Goal: Answer question/provide support: Answer question/provide support

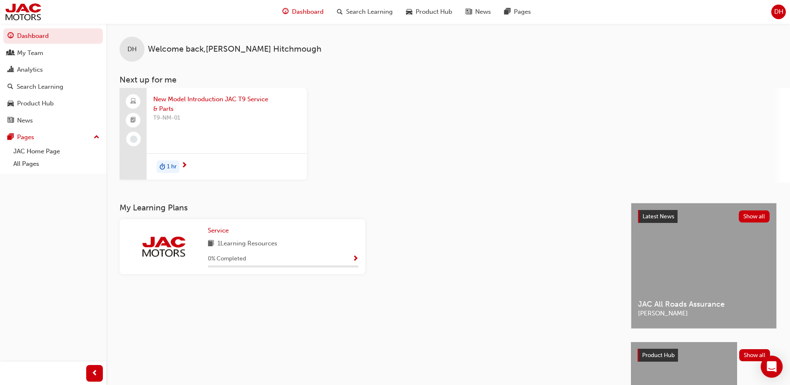
click at [775, 372] on div "Open Intercom Messenger" at bounding box center [772, 367] width 22 height 22
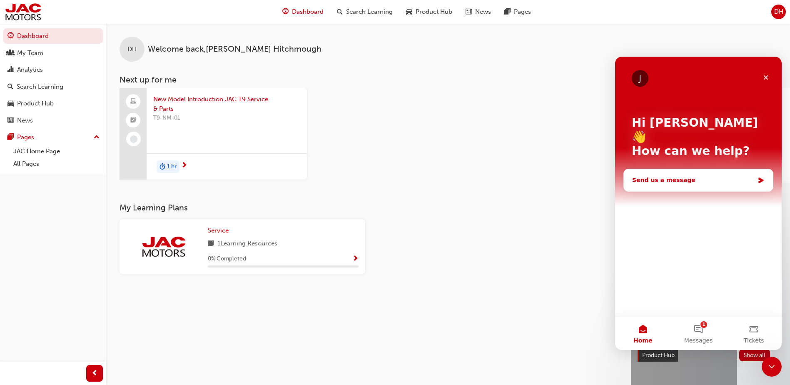
click at [686, 176] on div "Send us a message" at bounding box center [693, 180] width 122 height 9
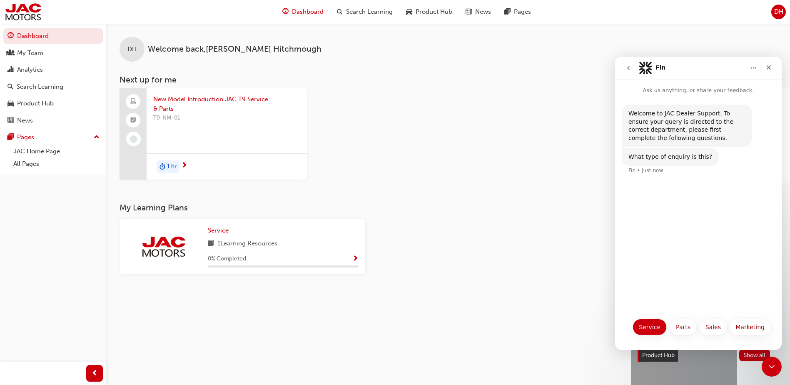
click at [641, 326] on button "Service" at bounding box center [650, 327] width 34 height 17
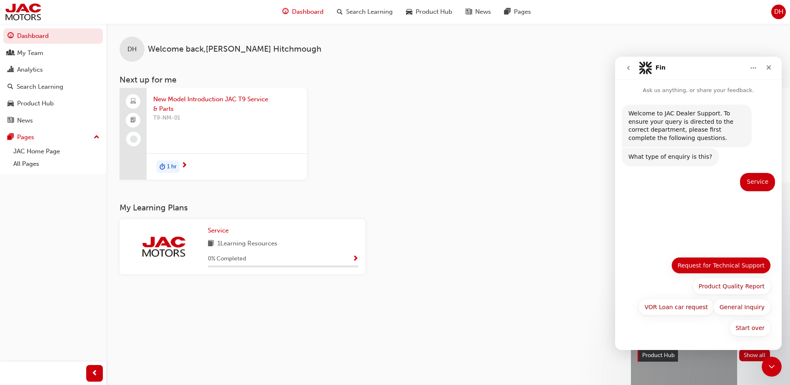
click at [716, 270] on button "Request for Technical Support" at bounding box center [721, 265] width 100 height 17
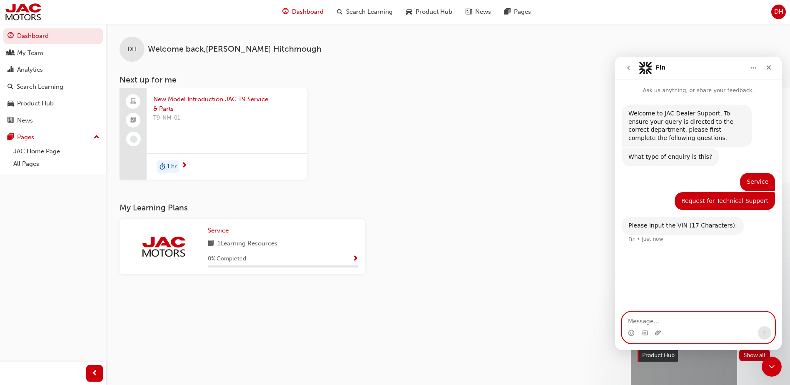
click at [655, 332] on icon "Upload attachment" at bounding box center [658, 332] width 7 height 7
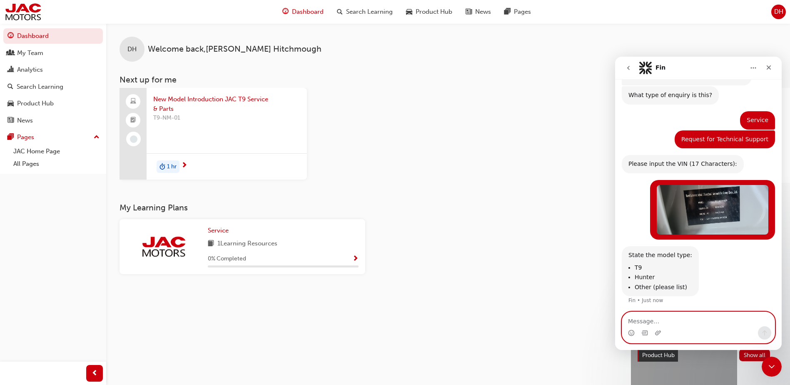
scroll to position [63, 0]
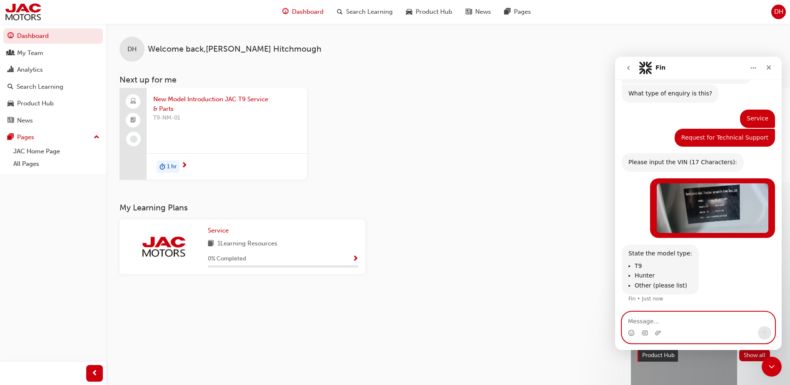
click at [679, 319] on textarea "Message…" at bounding box center [698, 319] width 152 height 14
type textarea "T9"
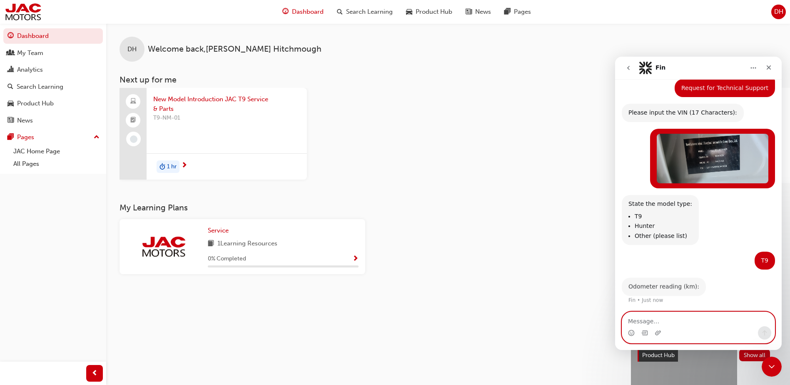
scroll to position [113, 0]
click at [660, 332] on icon "Upload attachment" at bounding box center [658, 332] width 7 height 7
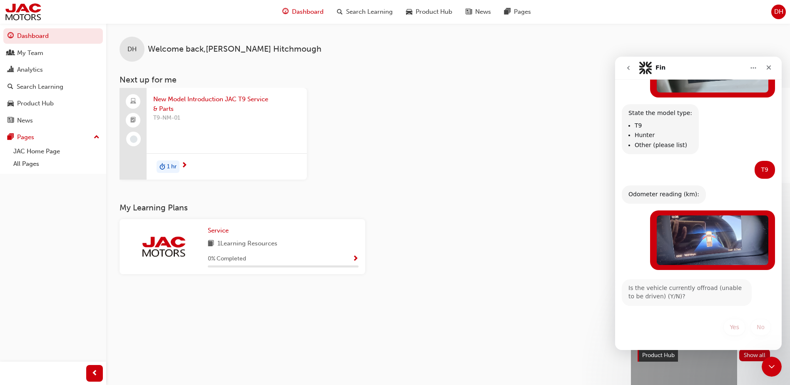
scroll to position [204, 0]
click at [756, 323] on button "No" at bounding box center [761, 327] width 20 height 17
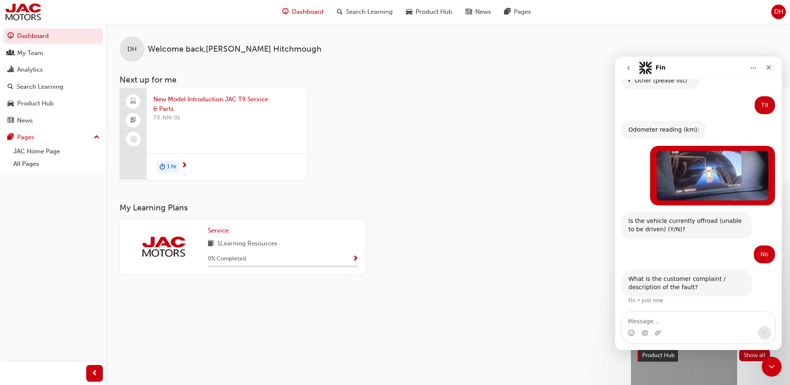
scroll to position [270, 0]
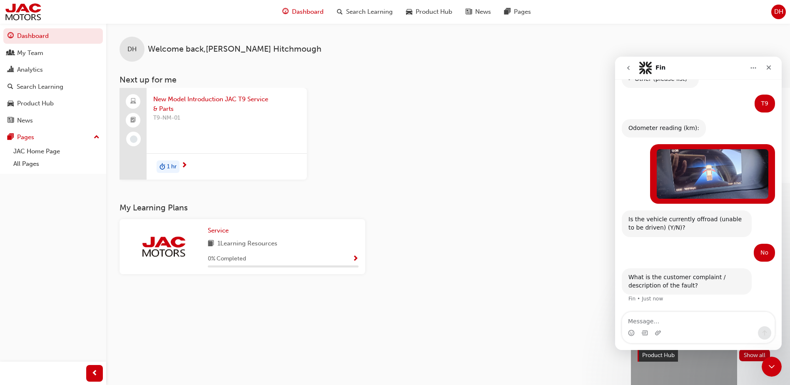
click at [697, 313] on textarea "Message…" at bounding box center [698, 319] width 152 height 14
type textarea "w"
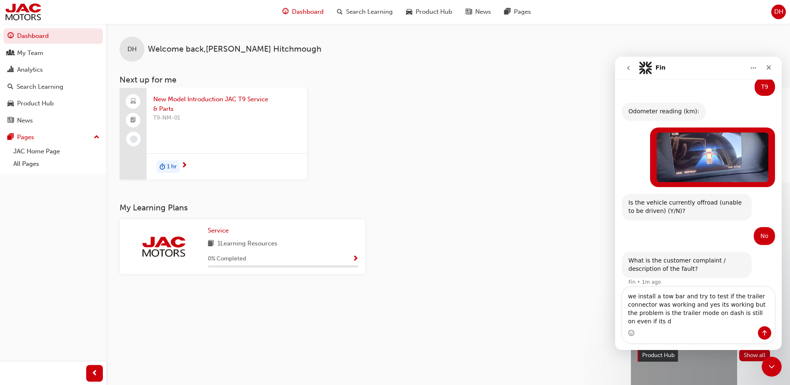
scroll to position [295, 0]
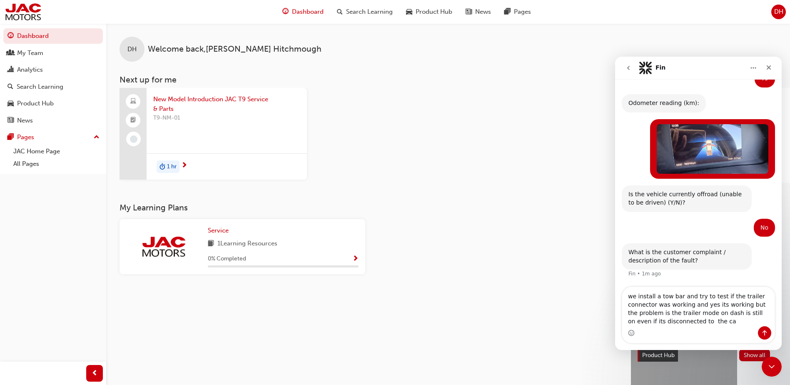
type textarea "we install a tow bar and try to test if the trailer connector was working and y…"
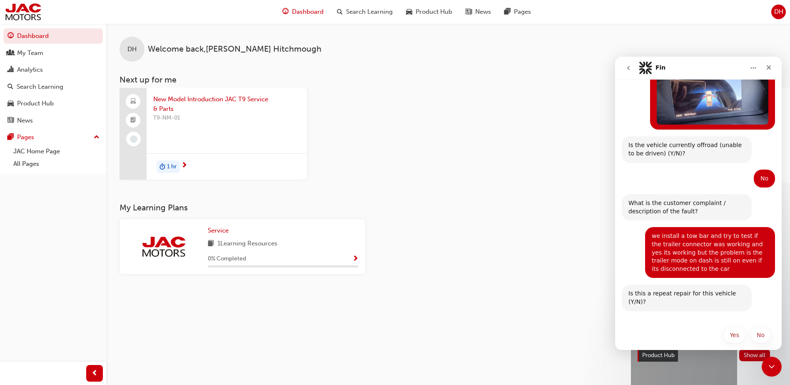
scroll to position [344, 0]
click at [761, 328] on button "No" at bounding box center [761, 335] width 20 height 17
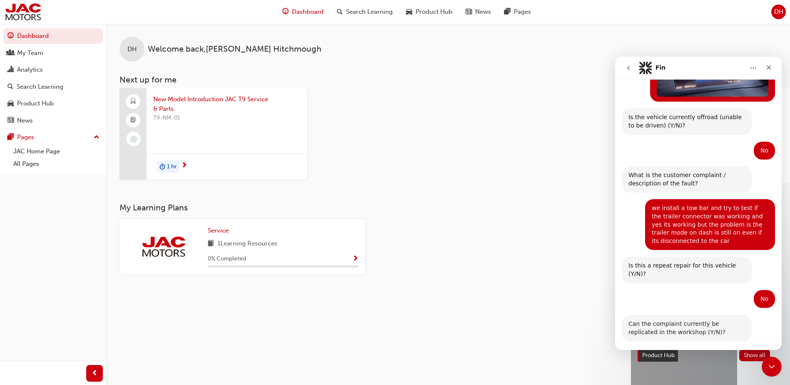
scroll to position [402, 0]
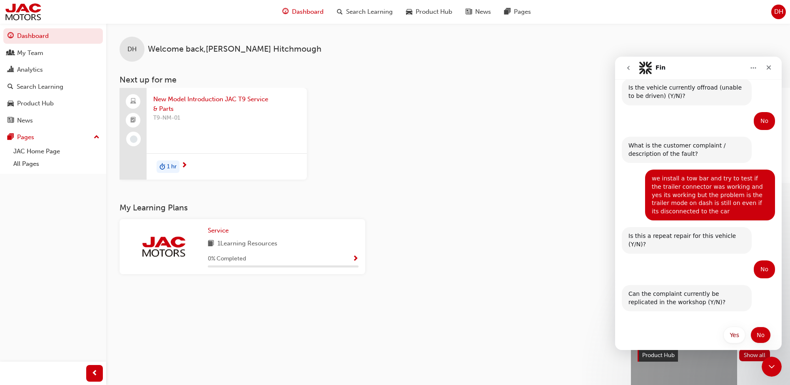
click at [761, 327] on button "No" at bounding box center [761, 335] width 20 height 17
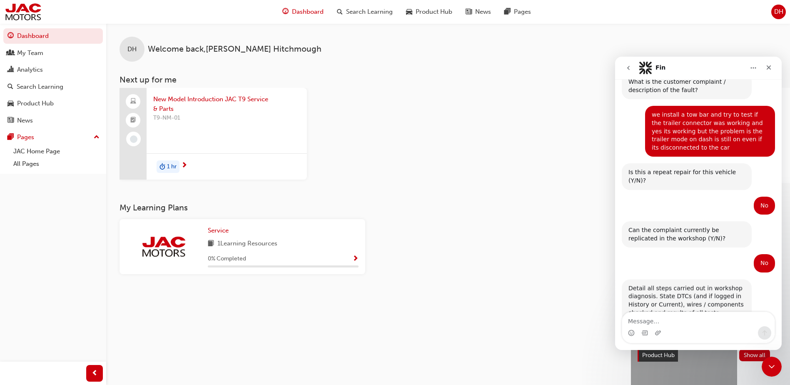
scroll to position [484, 0]
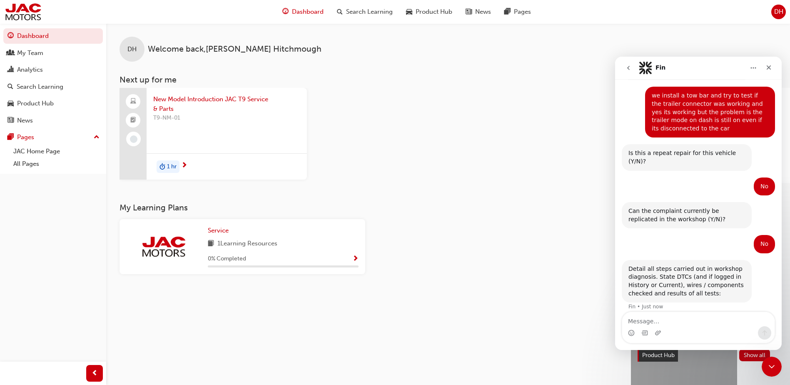
click at [699, 325] on textarea "Message…" at bounding box center [698, 319] width 152 height 14
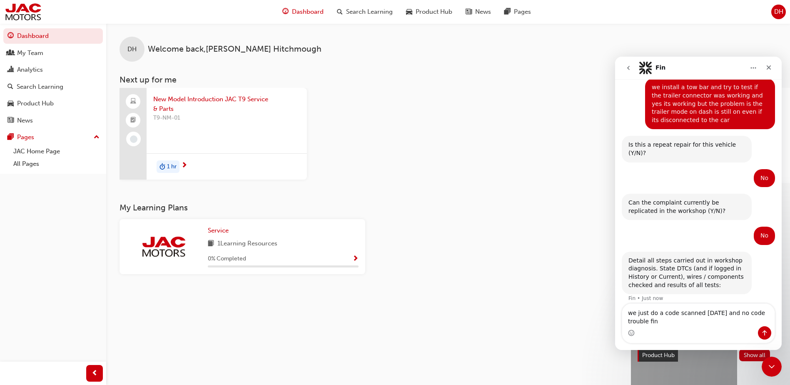
type textarea "we just do a code scanned [DATE] and no code trouble find"
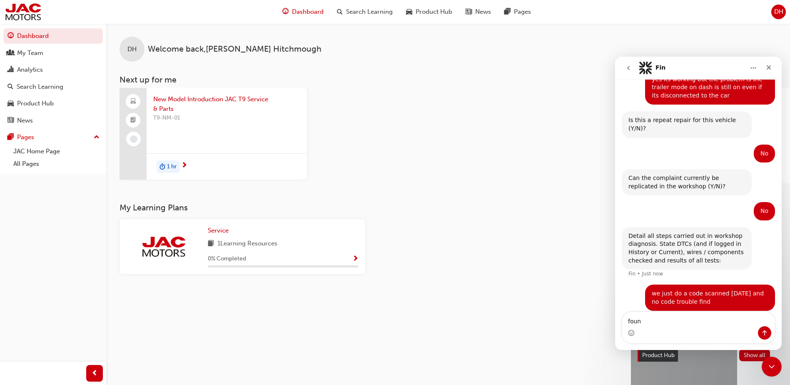
type textarea "found"
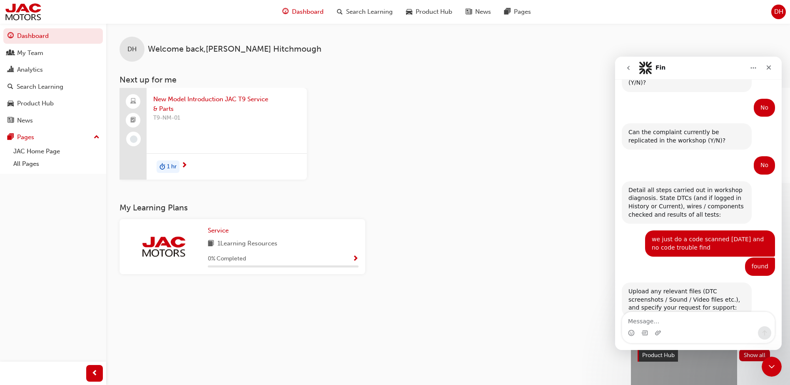
scroll to position [577, 0]
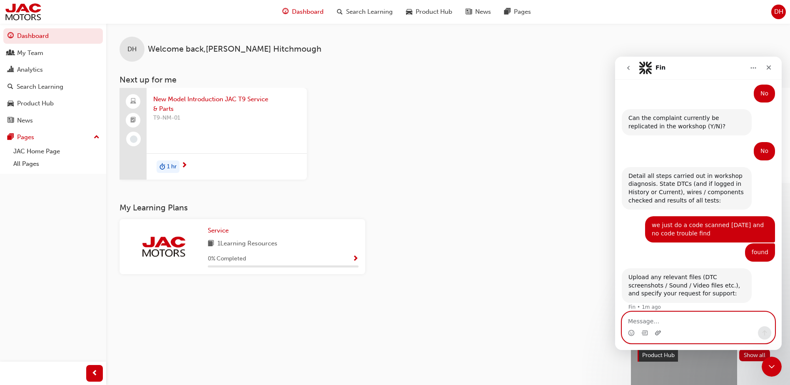
click at [660, 334] on icon "Upload attachment" at bounding box center [658, 332] width 7 height 7
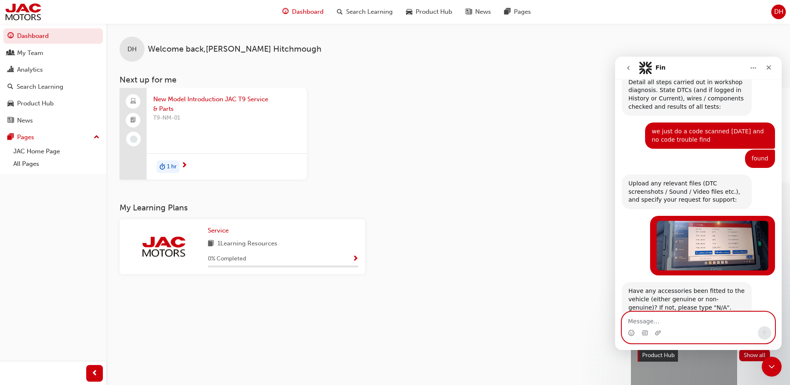
scroll to position [685, 0]
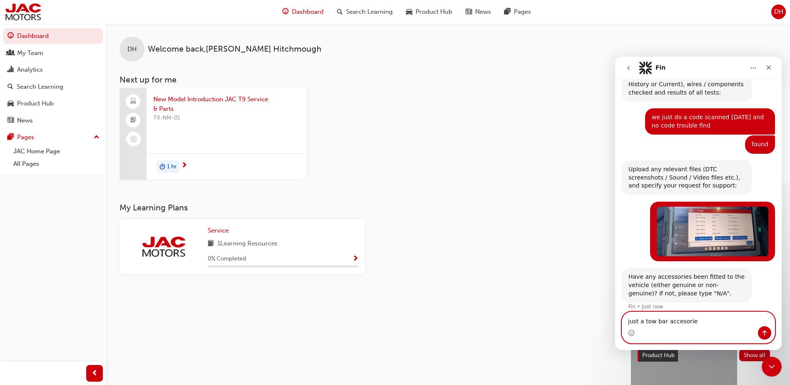
type textarea "just a tow bar accesories"
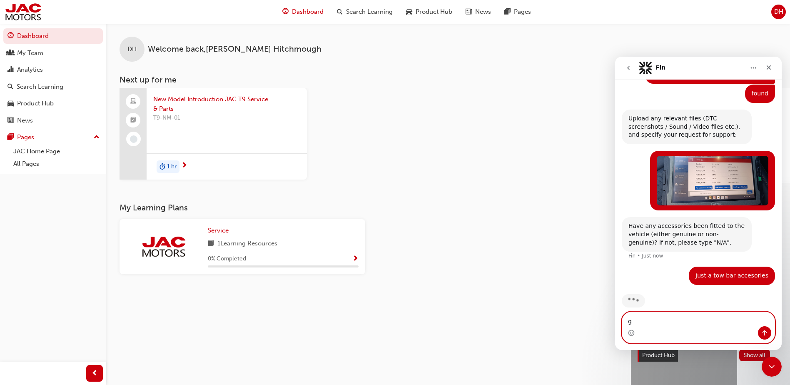
scroll to position [737, 0]
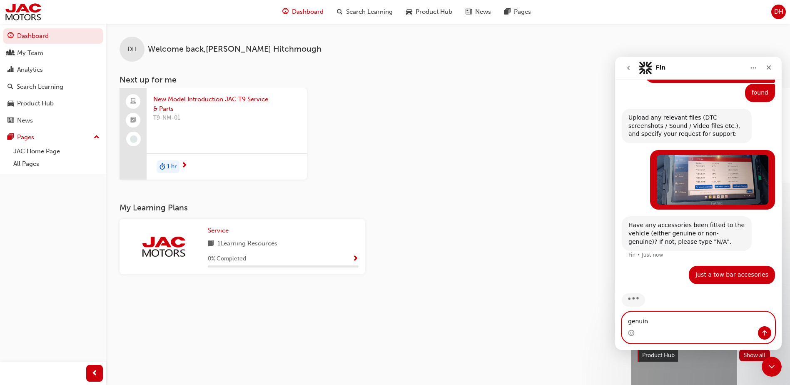
type textarea "genuine"
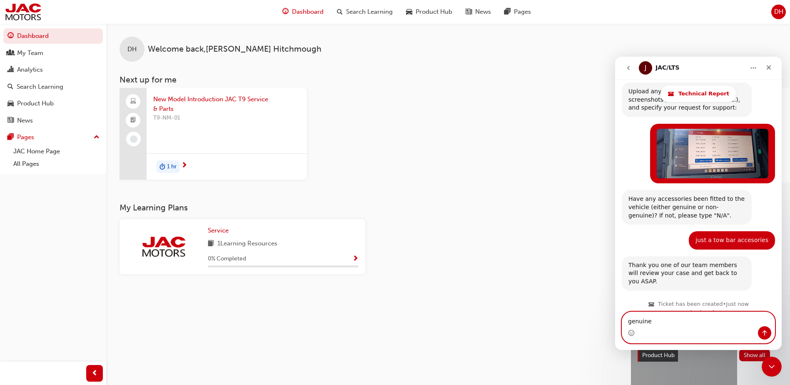
scroll to position [810, 0]
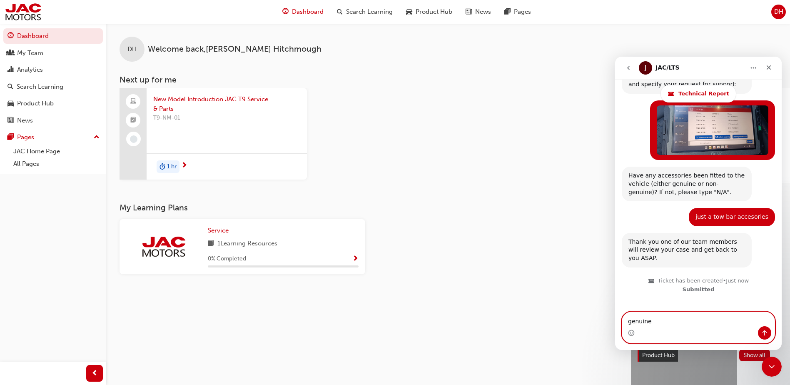
click at [711, 325] on textarea "genuine" at bounding box center [698, 319] width 152 height 14
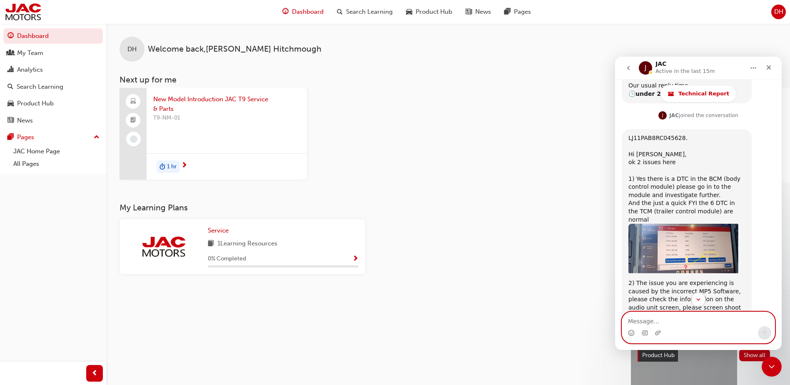
scroll to position [1111, 0]
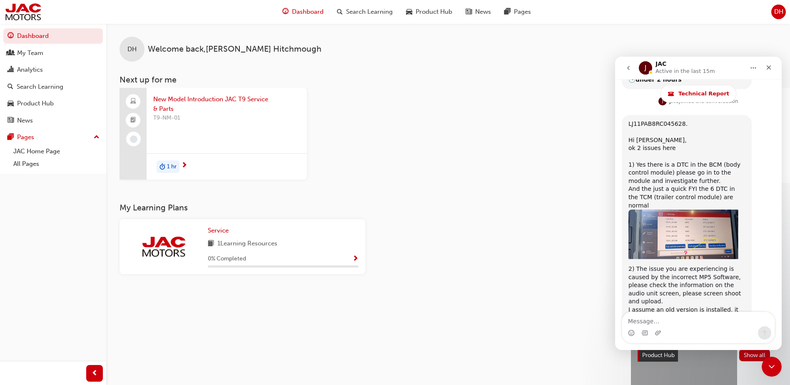
click at [708, 210] on img "JAC says…" at bounding box center [685, 235] width 112 height 51
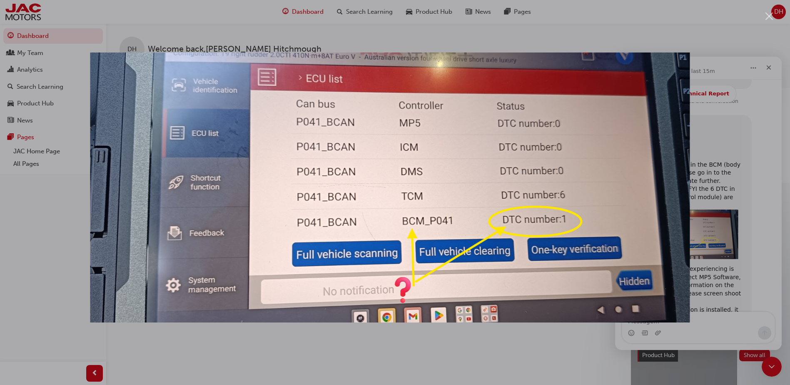
scroll to position [0, 0]
click at [710, 297] on div "Intercom messenger" at bounding box center [395, 192] width 790 height 385
click at [718, 330] on div "Intercom messenger" at bounding box center [395, 192] width 790 height 385
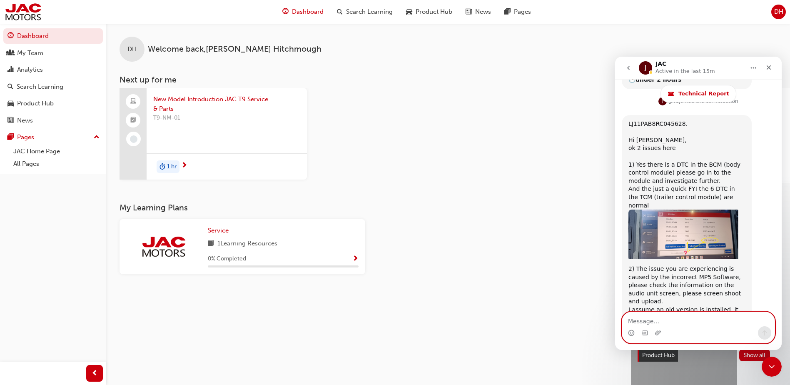
click at [708, 319] on textarea "Message…" at bounding box center [698, 319] width 152 height 14
type textarea "okay thank you we check that"
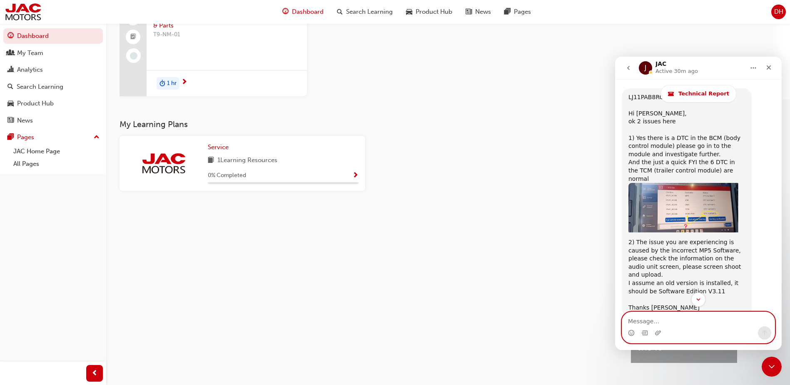
scroll to position [1180, 0]
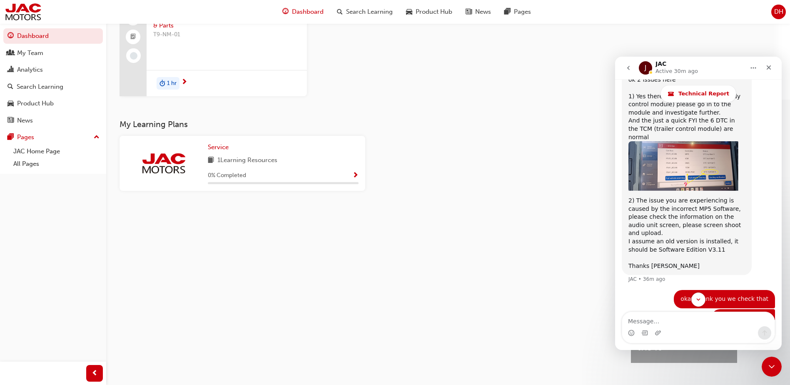
click at [698, 10] on div "Dashboard Search Learning Product Hub News Pages DH" at bounding box center [395, 12] width 790 height 24
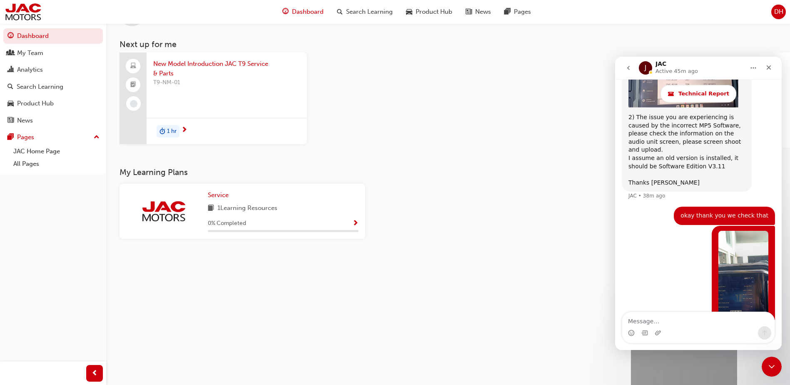
scroll to position [0, 0]
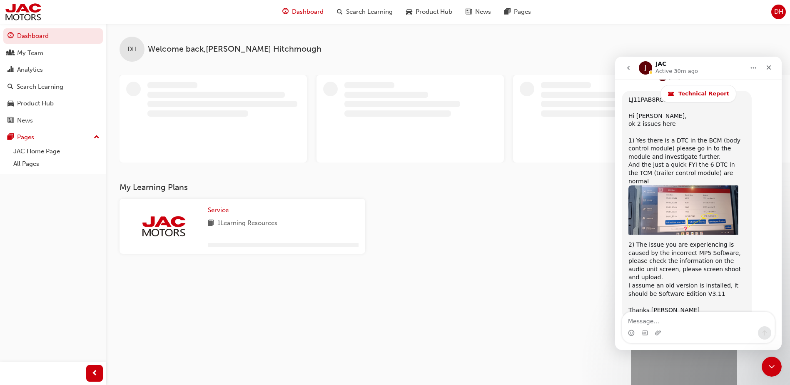
scroll to position [1136, 0]
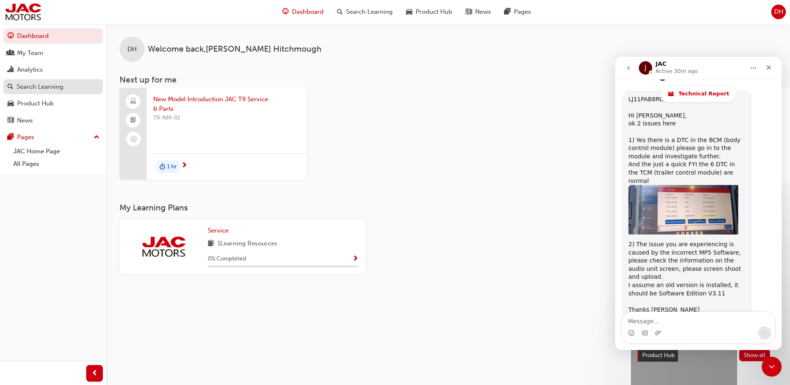
click at [51, 82] on div "Search Learning" at bounding box center [40, 87] width 47 height 10
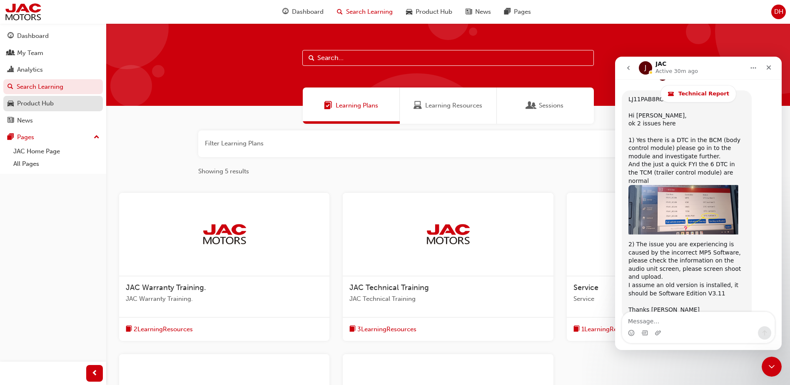
click at [50, 96] on link "Product Hub" at bounding box center [53, 103] width 100 height 15
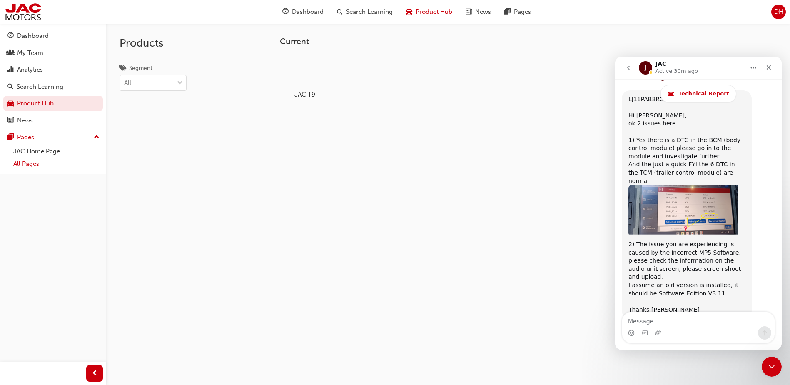
click at [45, 160] on link "All Pages" at bounding box center [56, 163] width 93 height 13
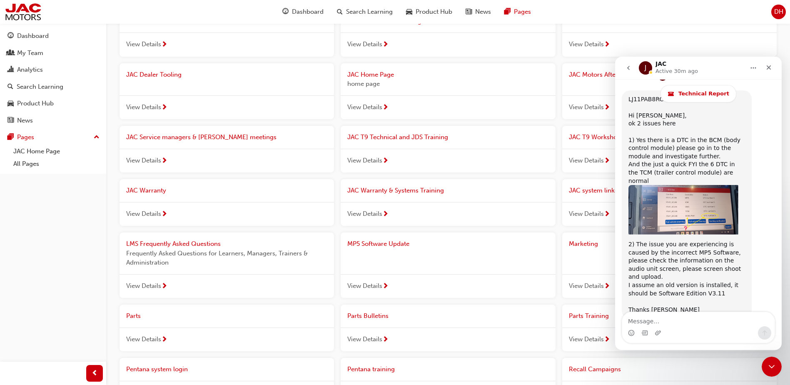
scroll to position [83, 0]
click at [374, 281] on span "View Details" at bounding box center [364, 285] width 35 height 10
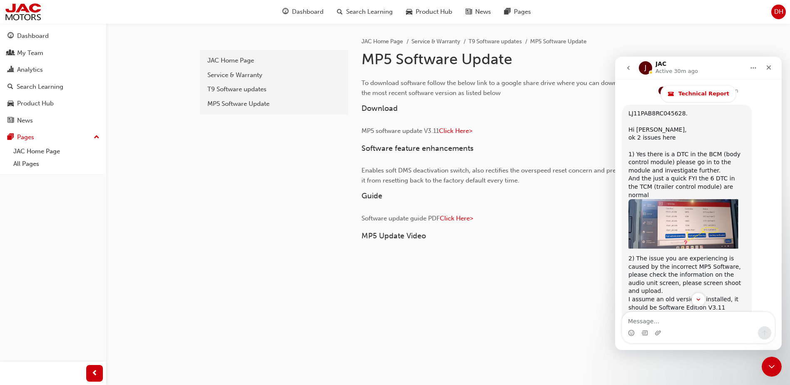
scroll to position [1136, 0]
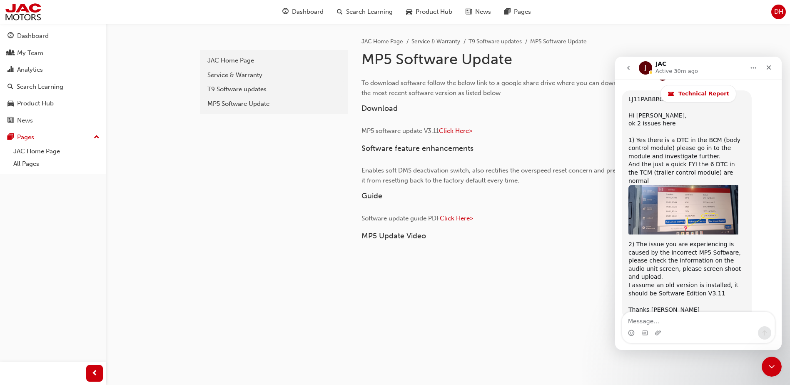
click at [752, 70] on icon "Home" at bounding box center [753, 68] width 7 height 7
click at [731, 69] on div "J JAC Active 30m ago" at bounding box center [692, 68] width 106 height 15
click at [456, 130] on span "Click Here>" at bounding box center [455, 130] width 33 height 7
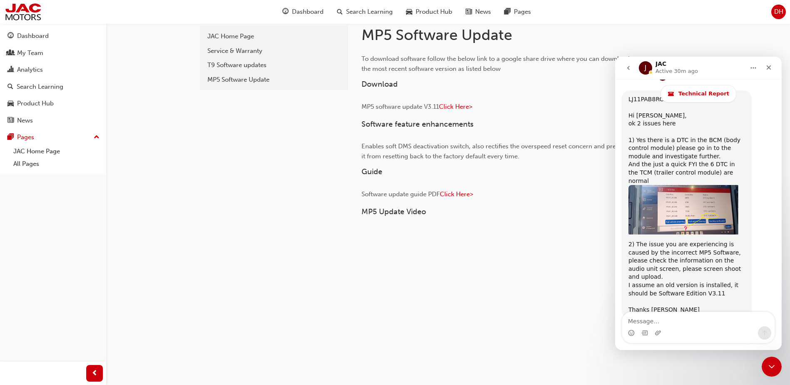
scroll to position [83, 0]
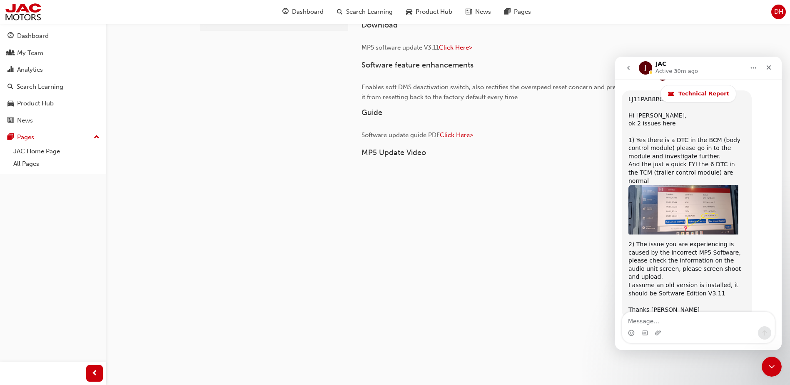
click at [574, 348] on div "11ec04a7-11c9-416f-92dd-e586a1dabc50 JAC Home Page Service & Warranty T9 Softwa…" at bounding box center [448, 149] width 500 height 419
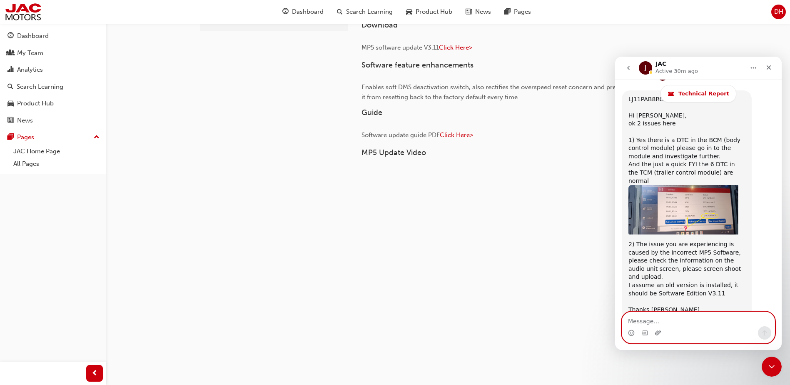
click at [660, 333] on icon "Upload attachment" at bounding box center [658, 332] width 6 height 5
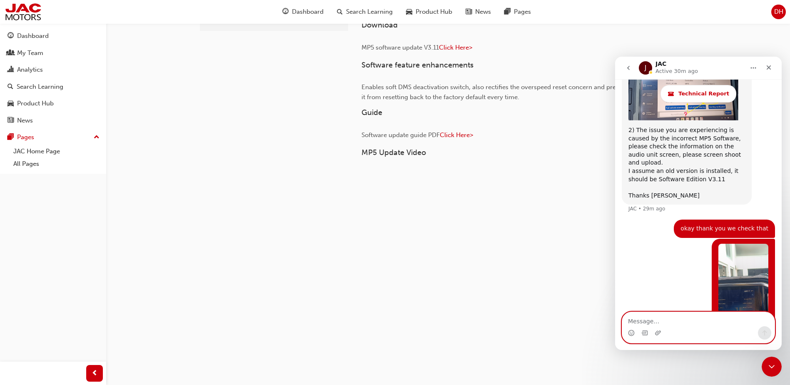
scroll to position [1258, 0]
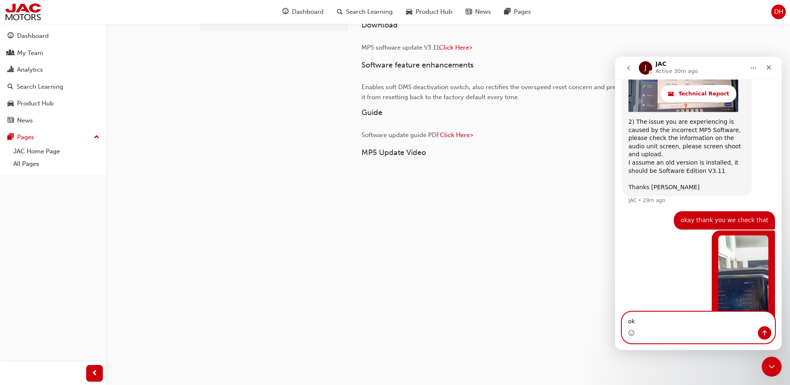
type textarea "o"
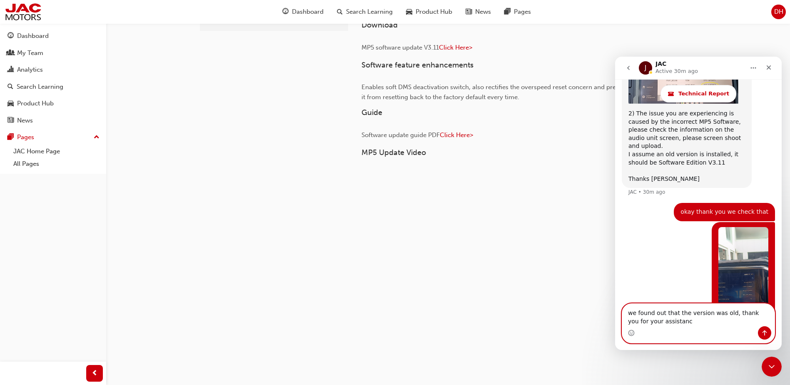
type textarea "we found out that the version was old, thank you for your assistance"
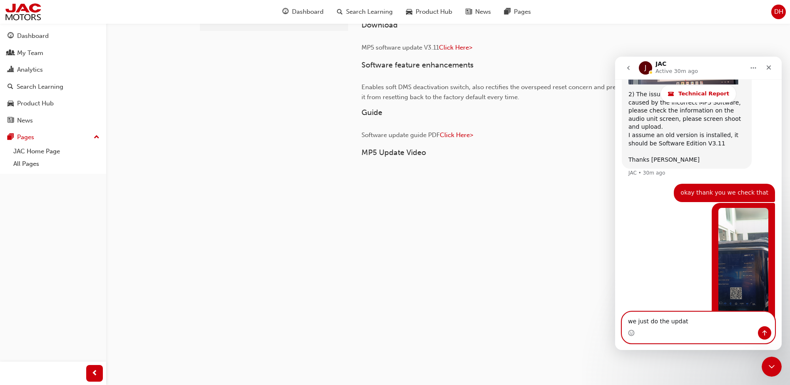
type textarea "we just do the update"
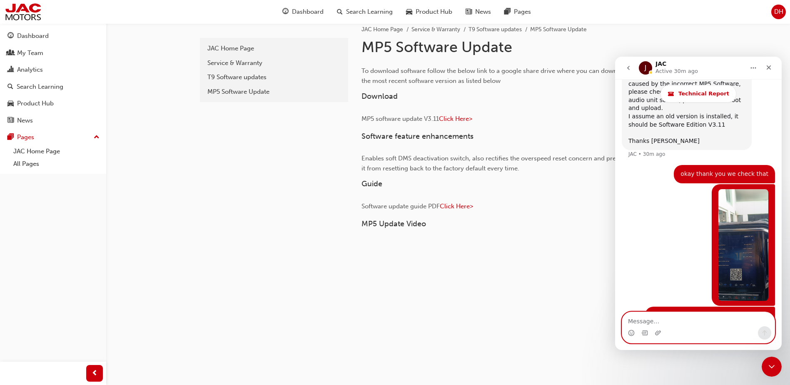
scroll to position [0, 0]
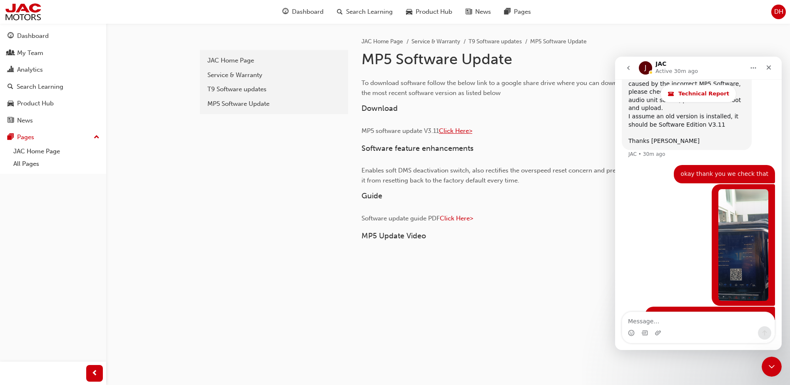
click at [469, 130] on span "Click Here>" at bounding box center [455, 130] width 33 height 7
